Goal: Information Seeking & Learning: Learn about a topic

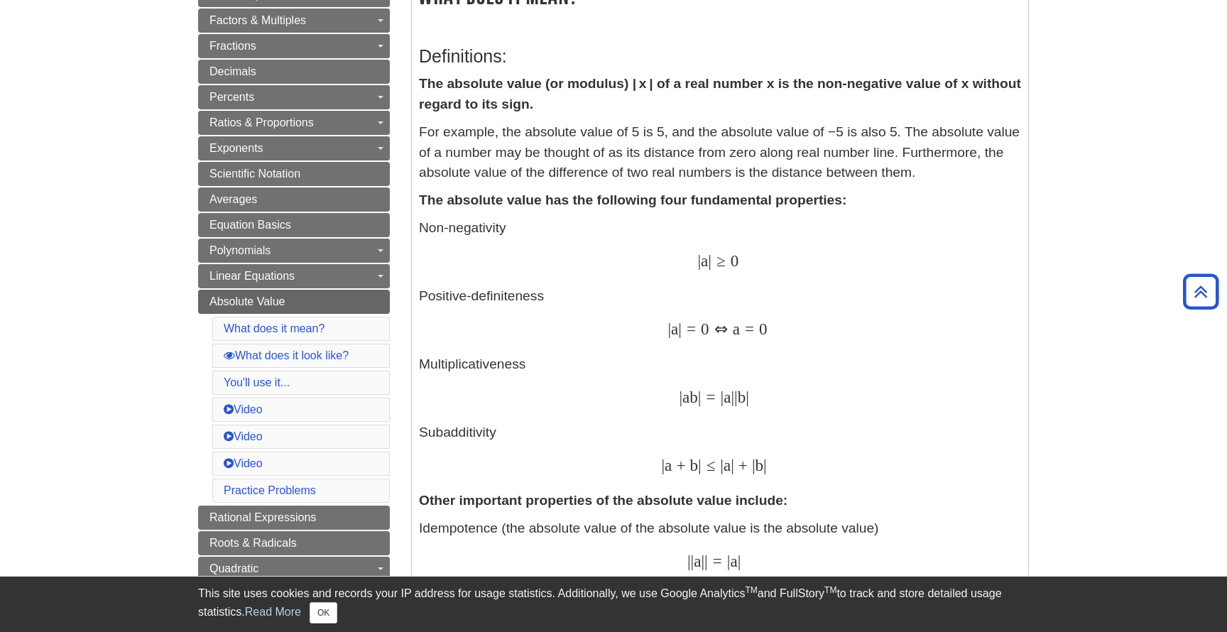
scroll to position [275, 0]
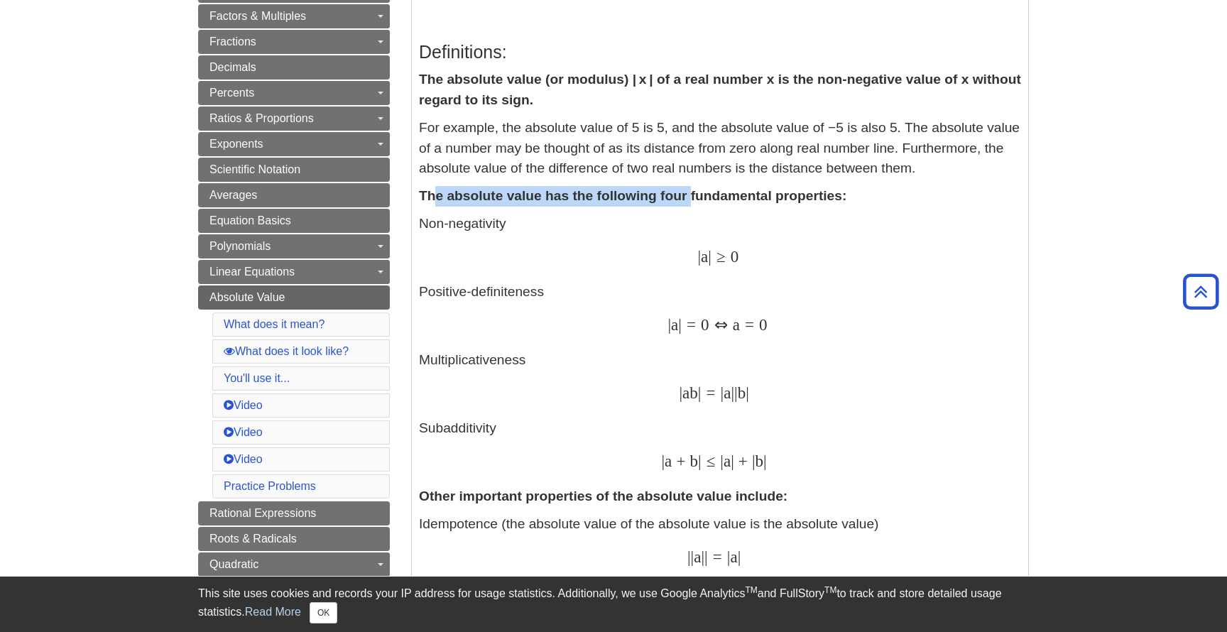
drag, startPoint x: 437, startPoint y: 197, endPoint x: 685, endPoint y: 204, distance: 248.0
click at [691, 203] on strong "The absolute value has the following four fundamental properties:" at bounding box center [633, 195] width 428 height 15
click at [830, 244] on p "Non-negativity | a | ≥ 0 | a | ≥ 0 Positive-definiteness | a | = 0 ⇔ a = 0 | a …" at bounding box center [720, 343] width 602 height 259
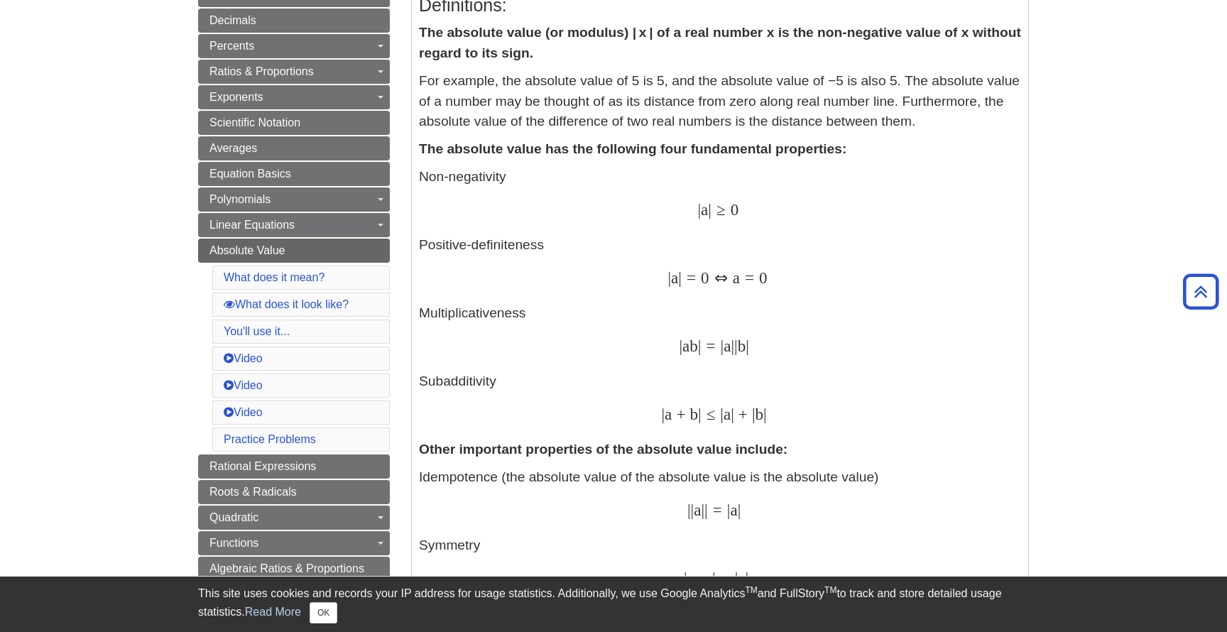
scroll to position [328, 0]
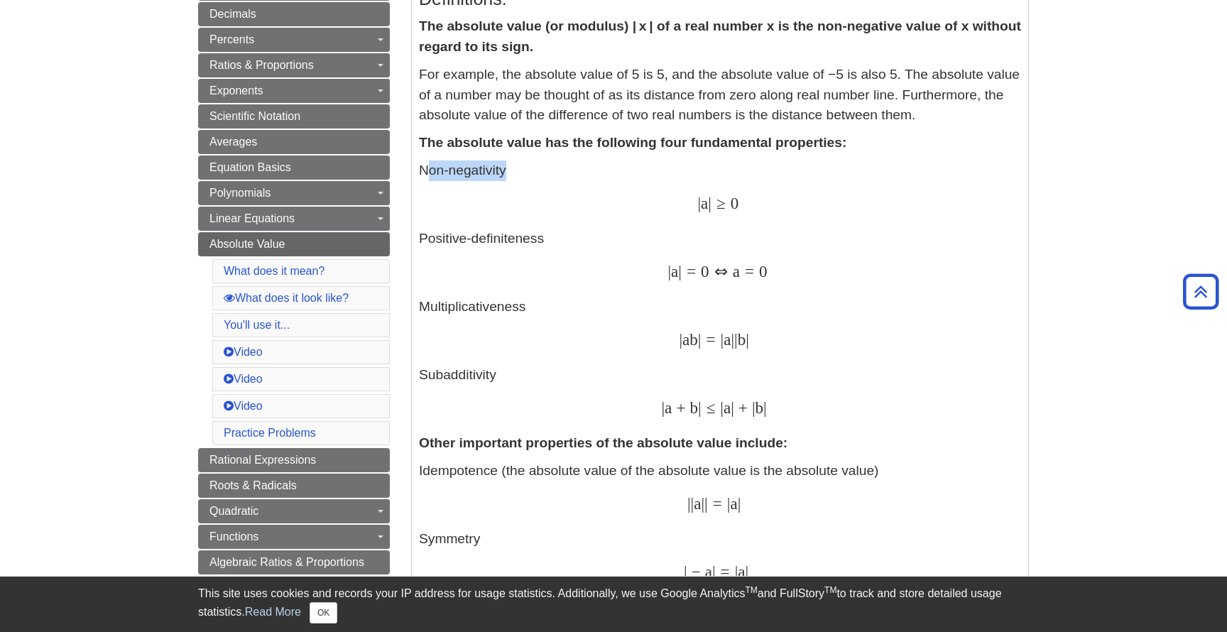
drag, startPoint x: 429, startPoint y: 175, endPoint x: 509, endPoint y: 174, distance: 79.6
click at [511, 174] on p "Non-negativity | a | ≥ 0 | a | ≥ 0 Positive-definiteness | a | = 0 ⇔ a = 0 | a …" at bounding box center [720, 290] width 602 height 259
drag, startPoint x: 698, startPoint y: 193, endPoint x: 715, endPoint y: 210, distance: 24.6
click at [715, 210] on p "Non-negativity | a | ≥ 0 | a | ≥ 0 Positive-definiteness | a | = 0 ⇔ a = 0 | a …" at bounding box center [720, 290] width 602 height 259
click at [712, 210] on span "|" at bounding box center [710, 203] width 4 height 18
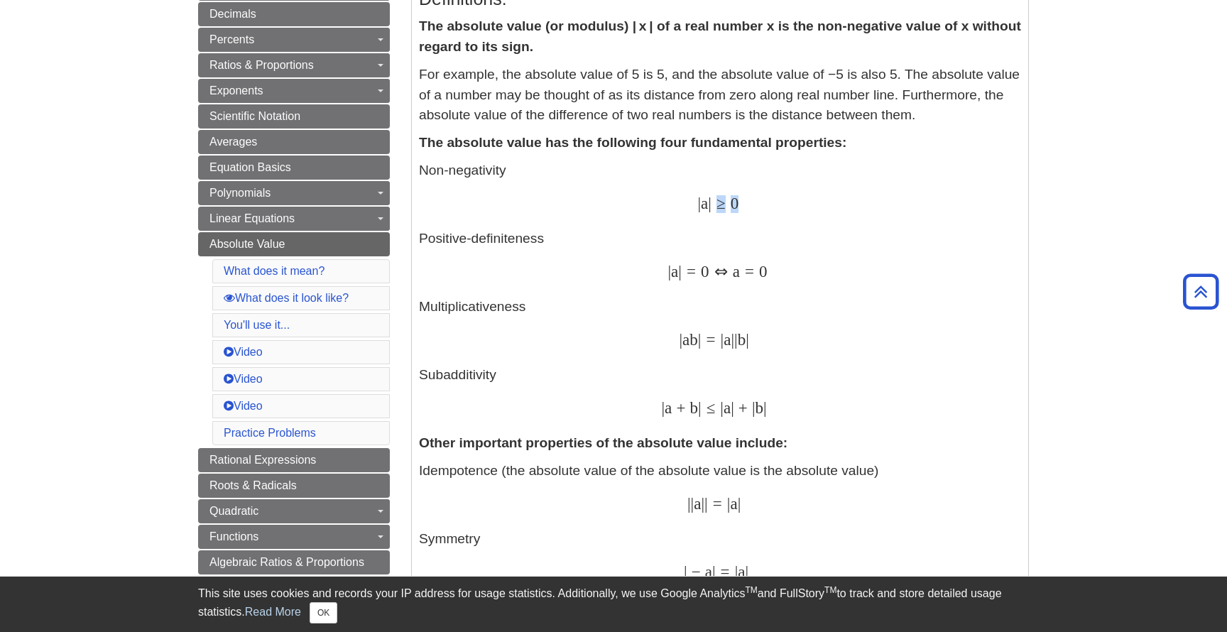
drag, startPoint x: 722, startPoint y: 208, endPoint x: 744, endPoint y: 210, distance: 22.1
click at [744, 210] on div "| a | ≥ 0 | a | ≥ 0" at bounding box center [720, 205] width 602 height 21
click at [794, 272] on div "| a | = 0 ⇔ a = 0 | a | = 0 ⇔ a = 0" at bounding box center [720, 273] width 602 height 21
drag, startPoint x: 672, startPoint y: 272, endPoint x: 773, endPoint y: 287, distance: 102.0
click at [773, 287] on p "Non-negativity | a | ≥ 0 | a | ≥ 0 Positive-definiteness | a | = 0 ⇔ a = 0 | a …" at bounding box center [720, 290] width 602 height 259
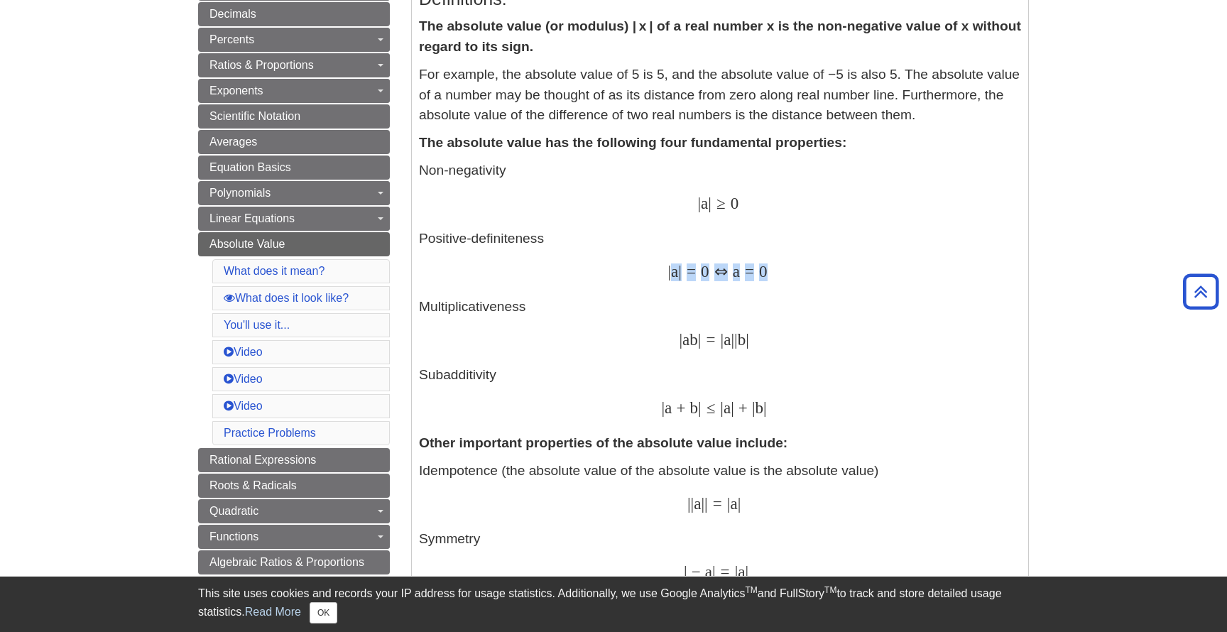
click at [773, 287] on p "Non-negativity | a | ≥ 0 | a | ≥ 0 Positive-definiteness | a | = 0 ⇔ a = 0 | a …" at bounding box center [720, 290] width 602 height 259
drag, startPoint x: 659, startPoint y: 272, endPoint x: 771, endPoint y: 280, distance: 111.8
click at [771, 280] on div "| a | = 0 ⇔ a = 0 | a | = 0 ⇔ a = 0" at bounding box center [720, 273] width 602 height 21
click at [727, 276] on span "⇔" at bounding box center [719, 271] width 18 height 18
drag, startPoint x: 740, startPoint y: 277, endPoint x: 785, endPoint y: 281, distance: 44.9
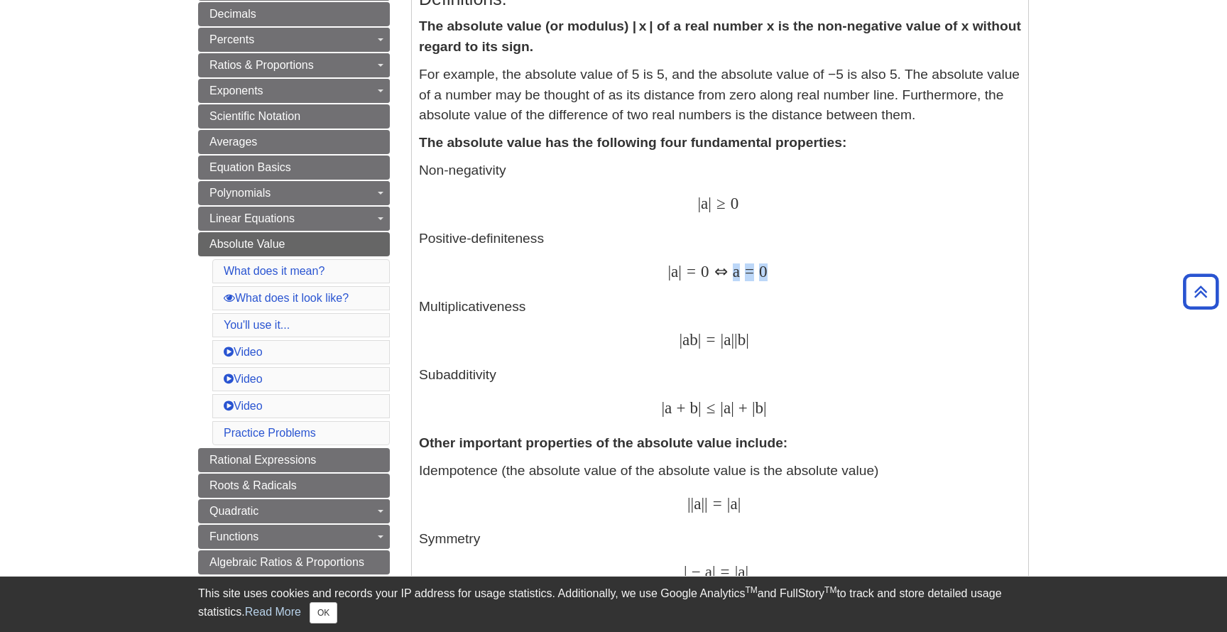
click at [785, 281] on div "| a | = 0 ⇔ a = 0 | a | = 0 ⇔ a = 0" at bounding box center [720, 273] width 602 height 21
click at [784, 280] on div "| a | = 0 ⇔ a = 0 | a | = 0 ⇔ a = 0" at bounding box center [720, 273] width 602 height 21
drag, startPoint x: 660, startPoint y: 272, endPoint x: 856, endPoint y: 271, distance: 196.1
click at [856, 271] on div "| a | = 0 ⇔ a = 0 | a | = 0 ⇔ a = 0" at bounding box center [720, 273] width 602 height 21
click at [857, 278] on div "| a | = 0 ⇔ a = 0 | a | = 0 ⇔ a = 0" at bounding box center [720, 273] width 602 height 21
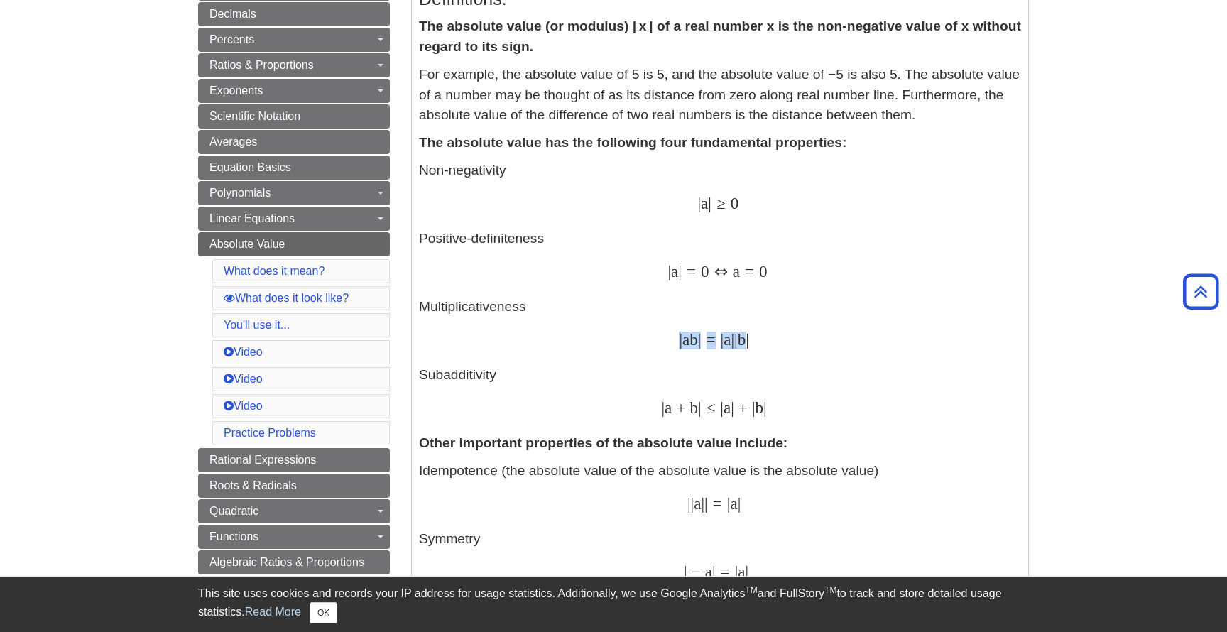
drag, startPoint x: 681, startPoint y: 337, endPoint x: 757, endPoint y: 343, distance: 76.2
click at [749, 344] on span "| a b | = | a | | b |" at bounding box center [714, 339] width 70 height 18
click at [798, 350] on div "| a b | = | a | | b | | a b | = | a | | b |" at bounding box center [720, 341] width 602 height 21
drag, startPoint x: 685, startPoint y: 341, endPoint x: 699, endPoint y: 347, distance: 14.9
click at [699, 347] on span "| a b | = | a | | b |" at bounding box center [714, 339] width 70 height 18
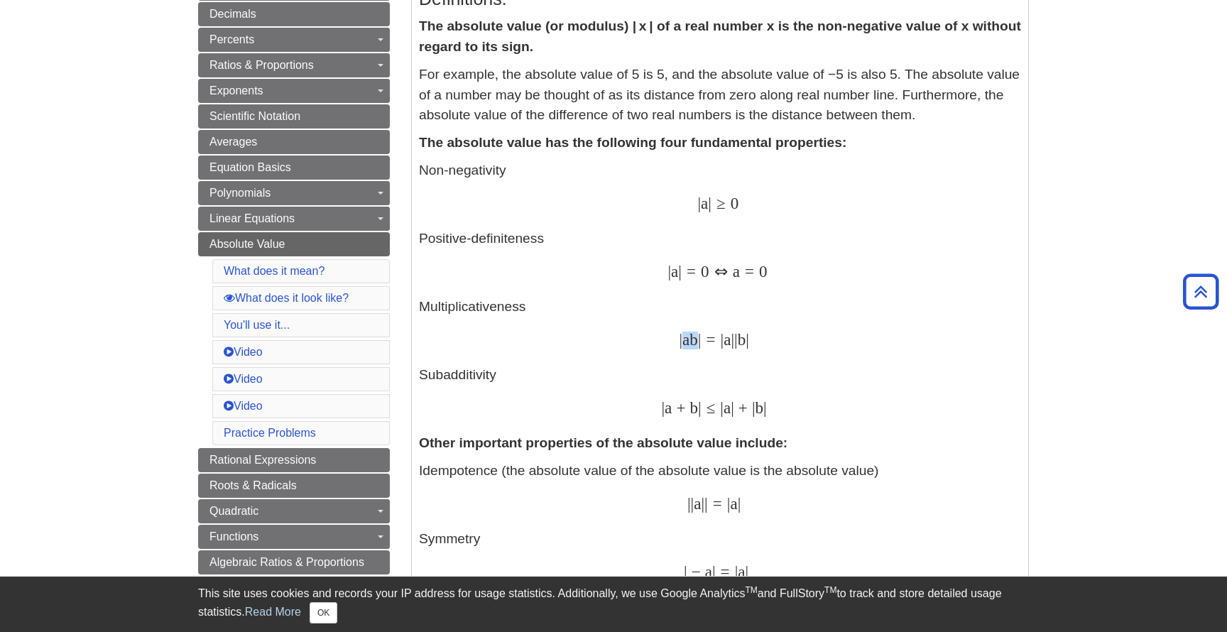
click at [690, 349] on span "a" at bounding box center [686, 339] width 7 height 18
drag, startPoint x: 691, startPoint y: 347, endPoint x: 679, endPoint y: 346, distance: 12.2
click at [679, 346] on span "| a b | = | a | | b |" at bounding box center [714, 339] width 70 height 18
click at [735, 345] on span "|" at bounding box center [733, 339] width 4 height 18
drag, startPoint x: 692, startPoint y: 344, endPoint x: 711, endPoint y: 348, distance: 19.6
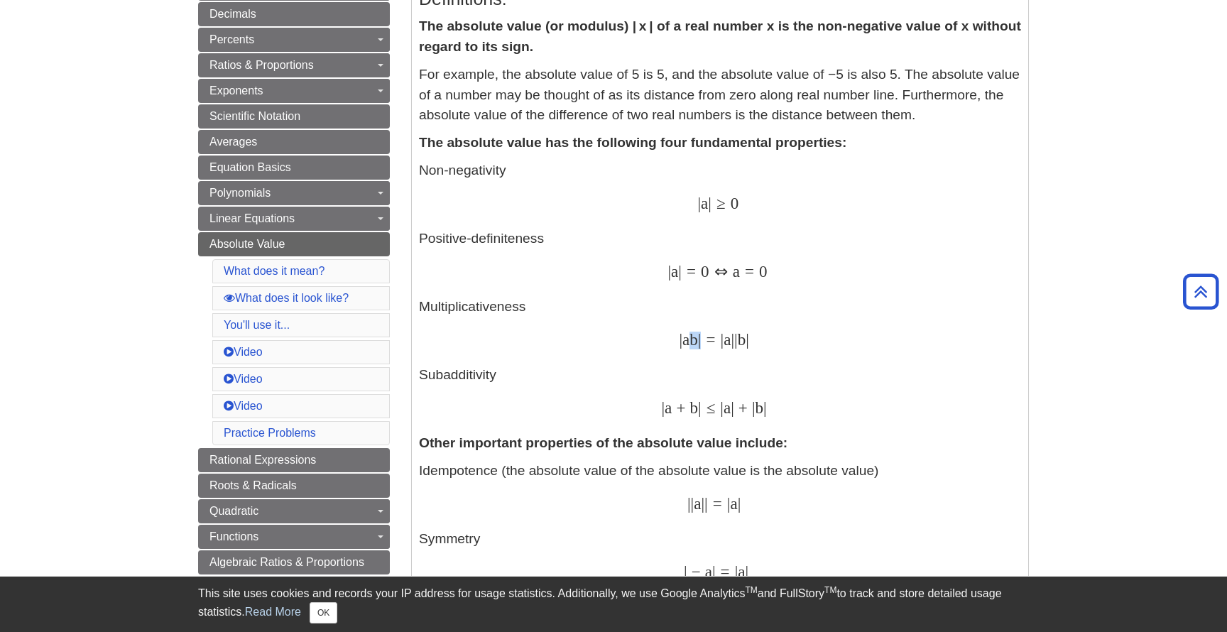
click at [711, 348] on span "| a b | = | a | | b |" at bounding box center [714, 339] width 70 height 18
click at [671, 403] on span "a" at bounding box center [668, 408] width 7 height 18
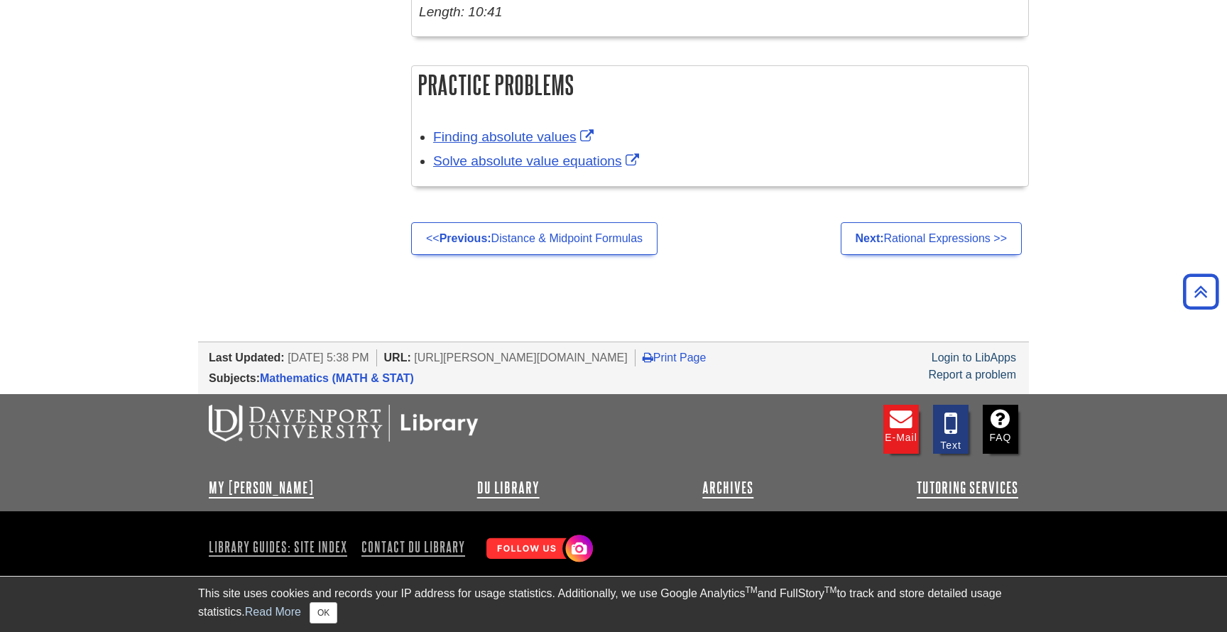
scroll to position [2694, 0]
